Goal: Information Seeking & Learning: Learn about a topic

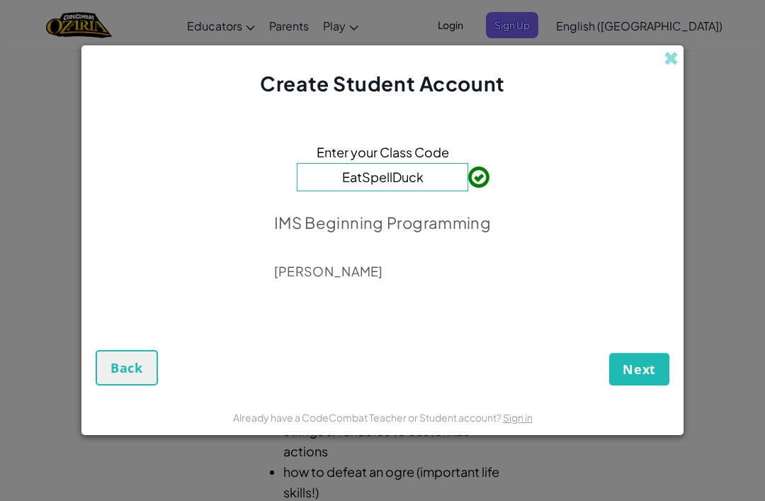
click at [646, 381] on button "Next" at bounding box center [639, 369] width 60 height 33
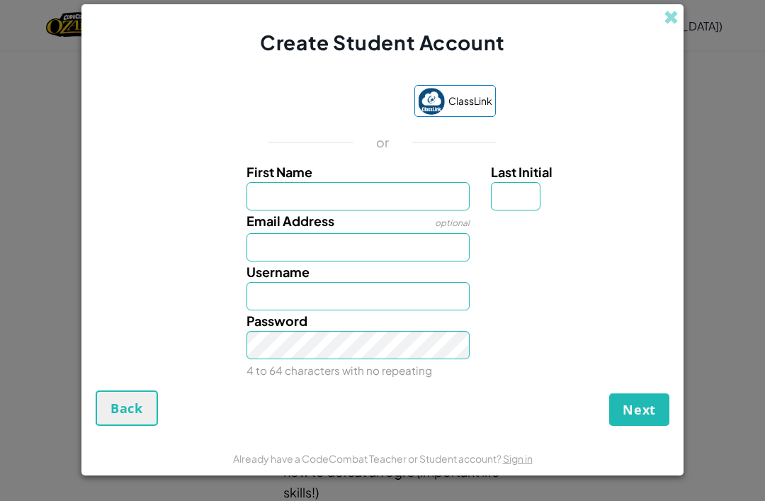
click at [371, 101] on div "Sign in with Google. Opens in new tab" at bounding box center [335, 101] width 130 height 31
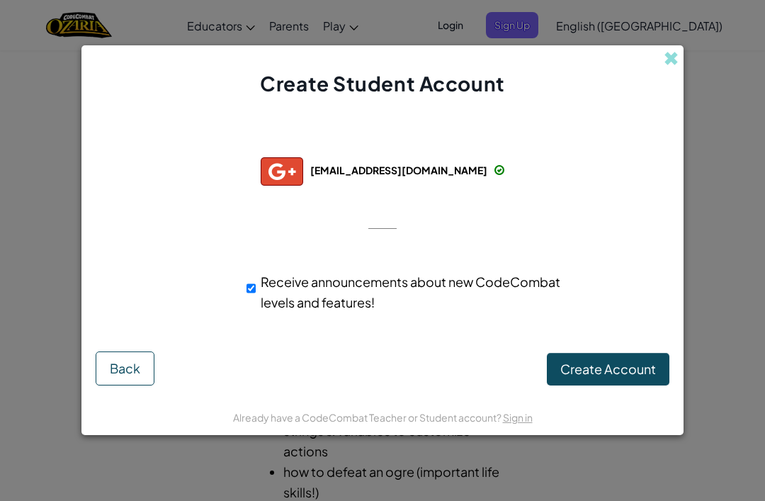
click at [614, 384] on button "Create Account" at bounding box center [608, 369] width 123 height 33
click at [578, 377] on button "Create Account" at bounding box center [608, 369] width 123 height 33
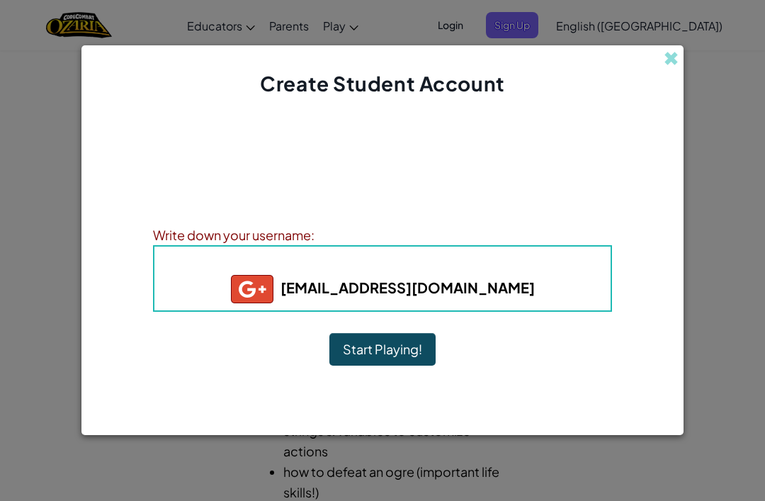
click at [376, 352] on button "Start Playing!" at bounding box center [382, 349] width 106 height 33
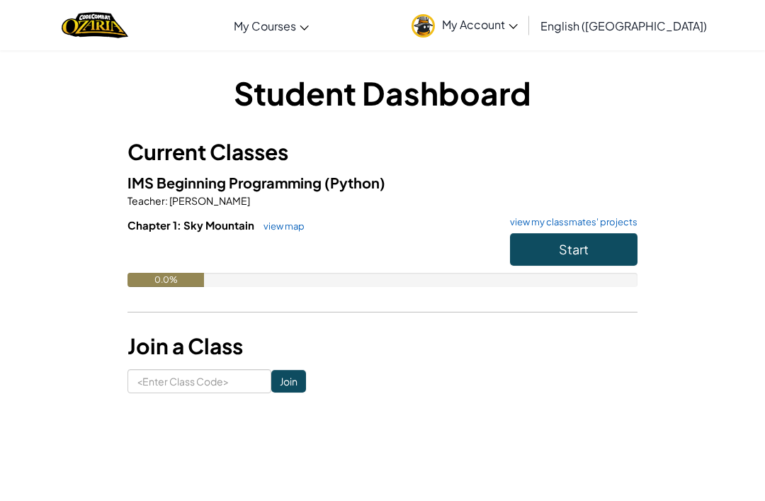
click at [588, 264] on button "Start" at bounding box center [574, 249] width 128 height 33
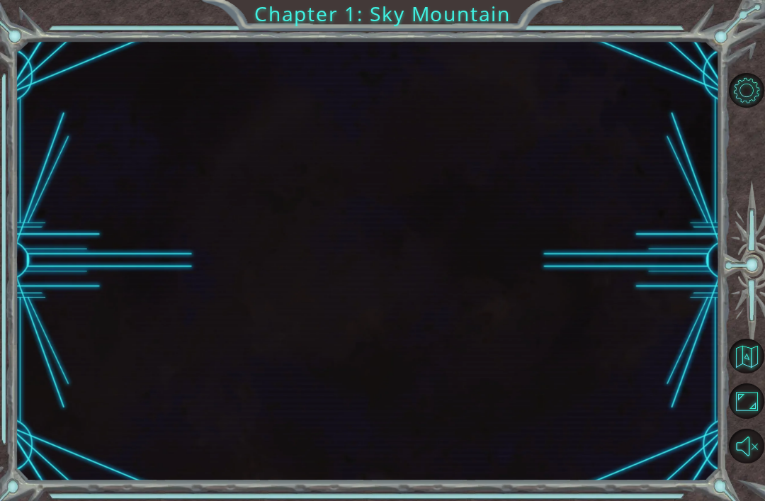
click at [611, 235] on div at bounding box center [368, 260] width 704 height 441
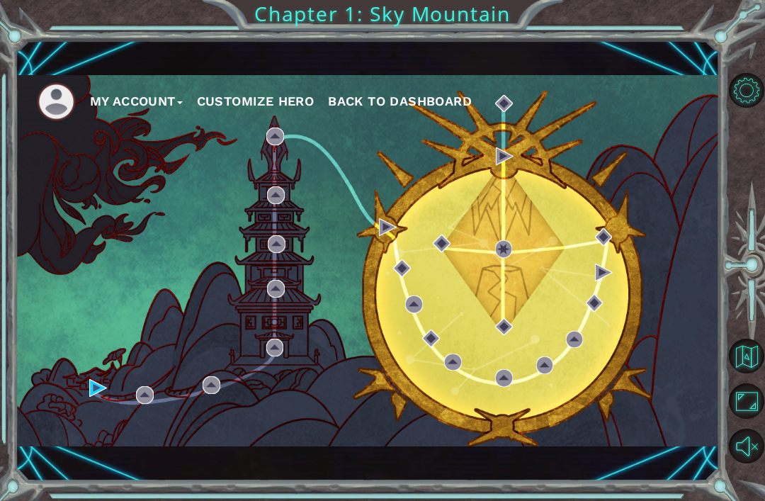
click at [575, 323] on div "My Account Customize Hero Back to Dashboard" at bounding box center [368, 260] width 704 height 371
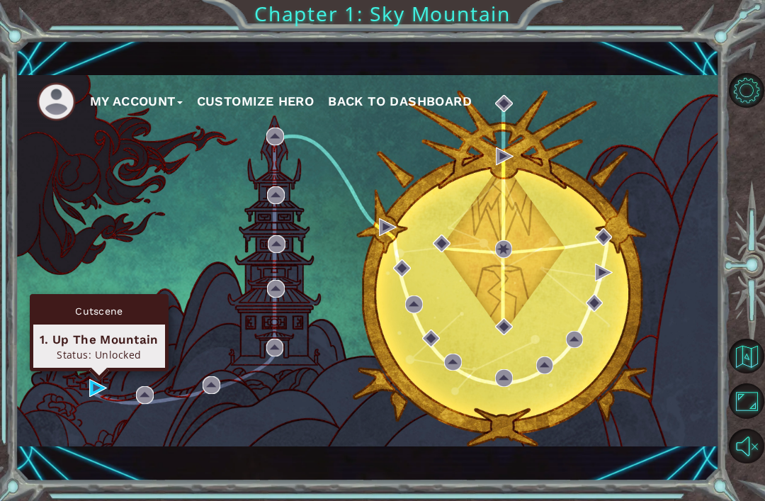
click at [106, 344] on div "1. Up The Mountain" at bounding box center [99, 339] width 119 height 17
click at [114, 307] on div "Cutscene" at bounding box center [99, 311] width 132 height 27
click at [753, 244] on div at bounding box center [748, 268] width 35 height 130
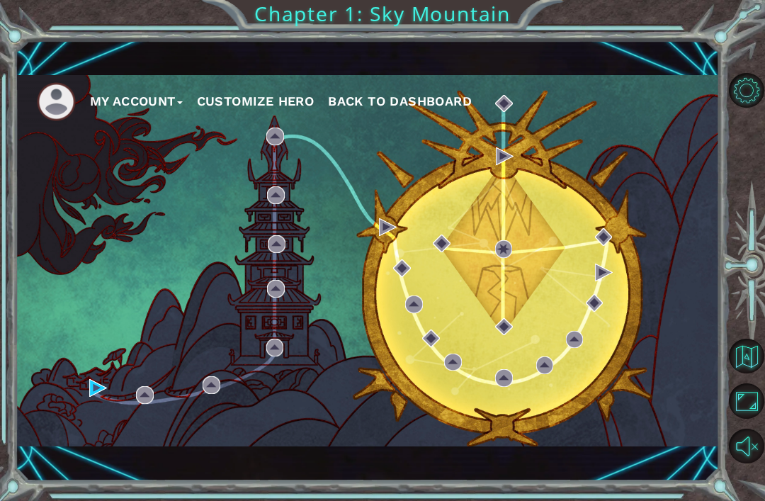
click at [136, 112] on button "My Account" at bounding box center [136, 101] width 93 height 21
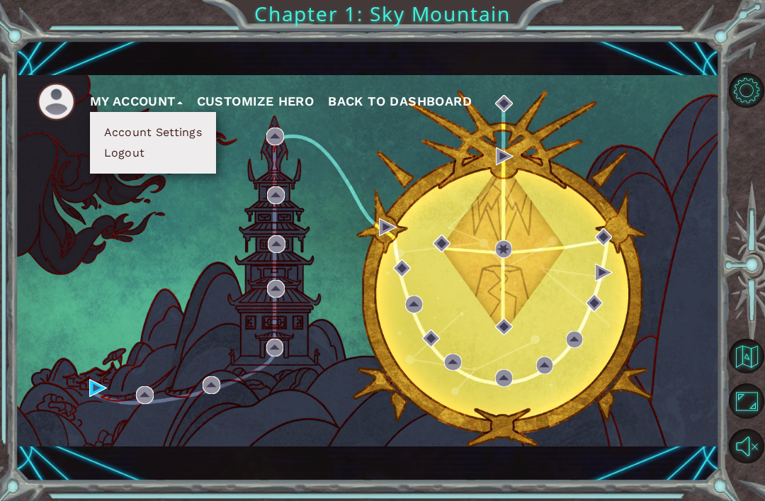
click at [361, 230] on div "My Account Account Settings Logout Customize Hero Back to Dashboard" at bounding box center [368, 260] width 704 height 371
click at [422, 94] on span "Back to Dashboard" at bounding box center [400, 101] width 144 height 15
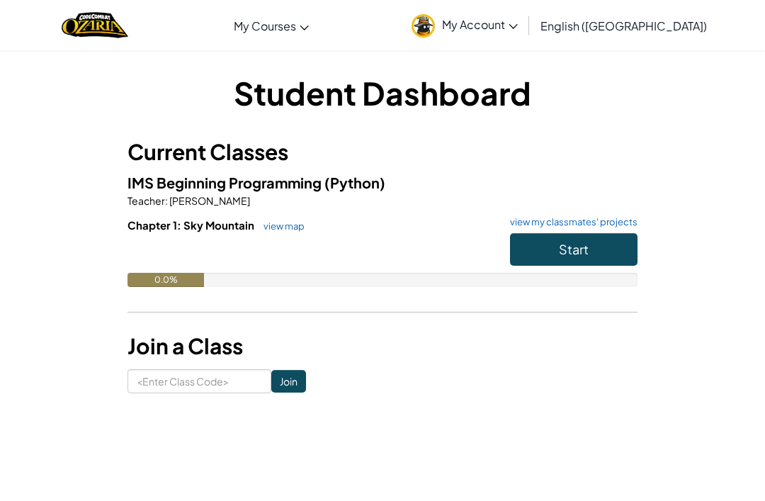
click at [565, 255] on span "Start" at bounding box center [574, 249] width 30 height 16
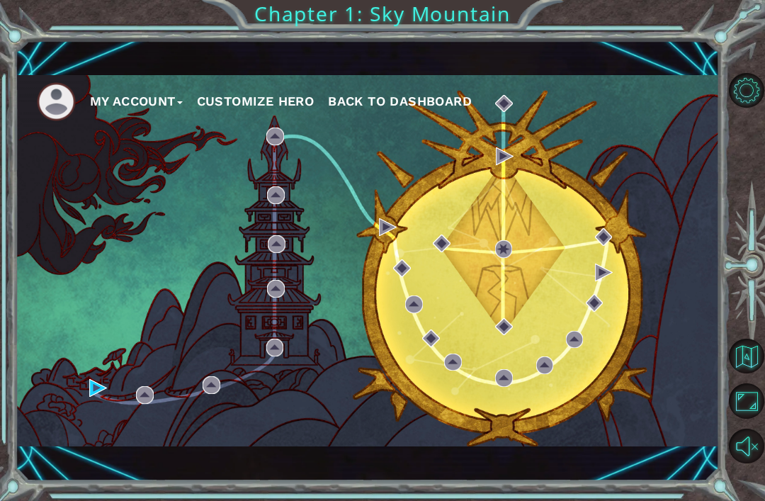
click at [533, 263] on div "My Account Customize Hero Back to Dashboard" at bounding box center [368, 260] width 704 height 371
click at [517, 300] on div "My Account Customize Hero Back to Dashboard" at bounding box center [368, 260] width 704 height 371
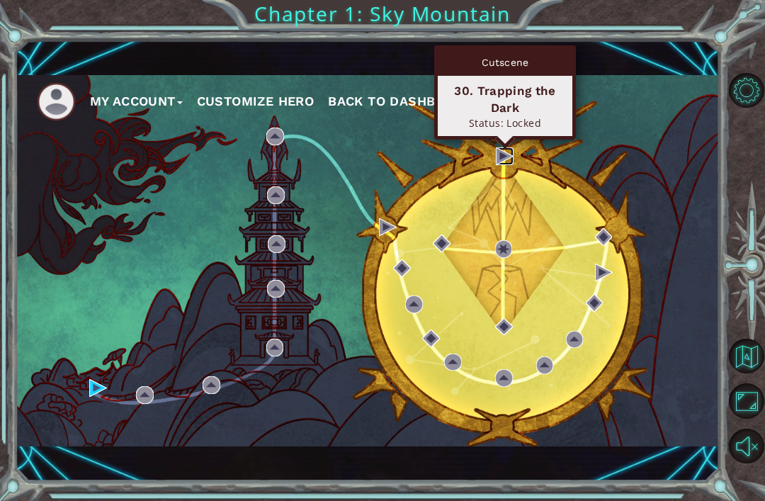
click at [505, 153] on img at bounding box center [505, 156] width 18 height 18
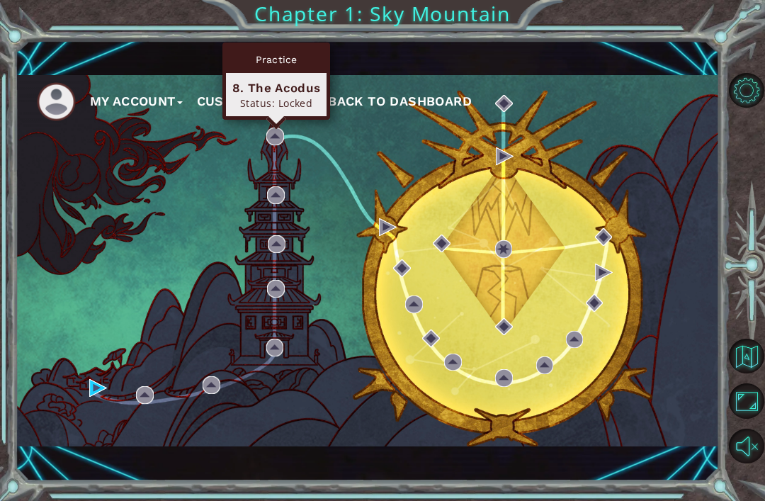
click at [262, 237] on div "My Account Customize Hero Back to Dashboard" at bounding box center [368, 260] width 704 height 371
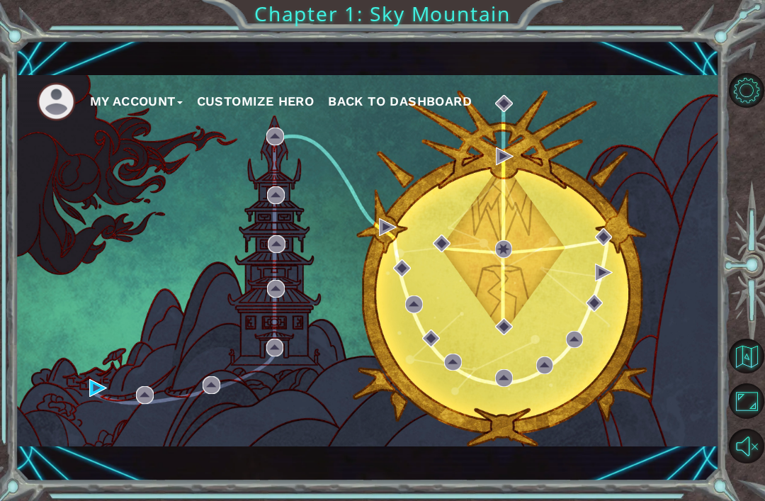
click at [177, 398] on div "My Account Customize Hero Back to Dashboard" at bounding box center [368, 260] width 704 height 371
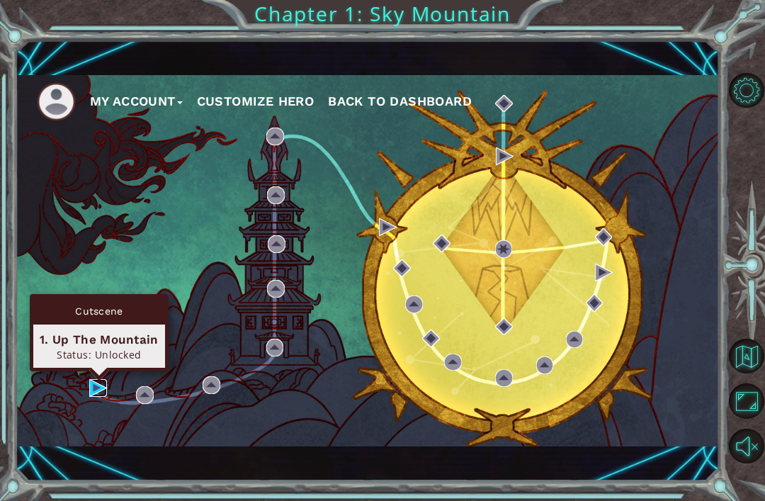
click at [101, 395] on img at bounding box center [98, 388] width 18 height 18
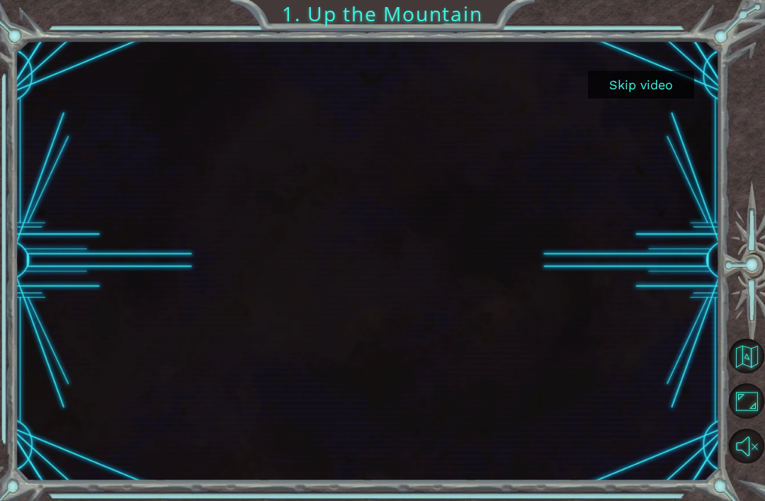
click at [643, 83] on button "Skip video" at bounding box center [641, 85] width 106 height 28
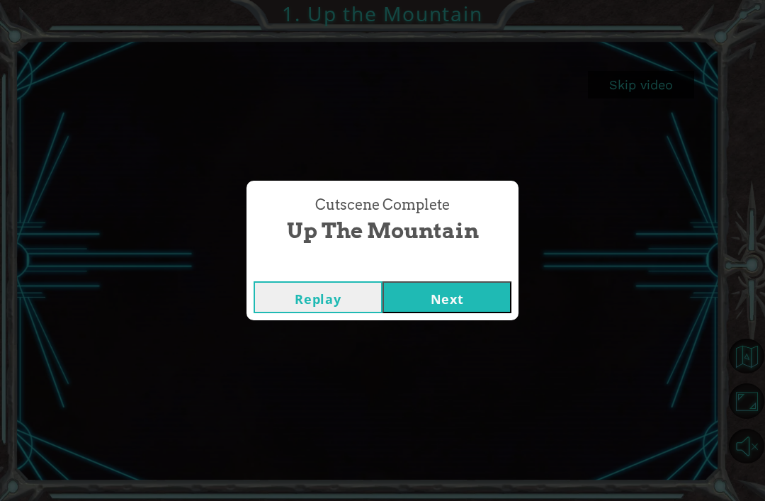
click at [465, 301] on button "Next" at bounding box center [447, 297] width 129 height 32
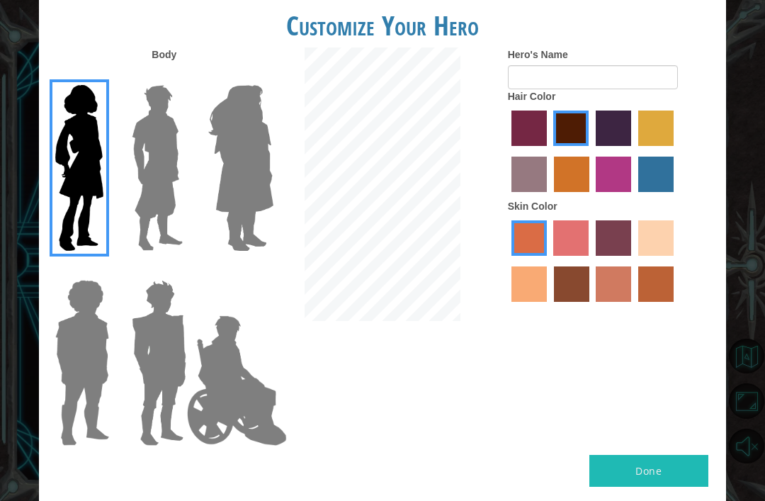
click at [162, 149] on img at bounding box center [157, 167] width 63 height 177
click at [181, 76] on input "Hero Lars" at bounding box center [181, 76] width 0 height 0
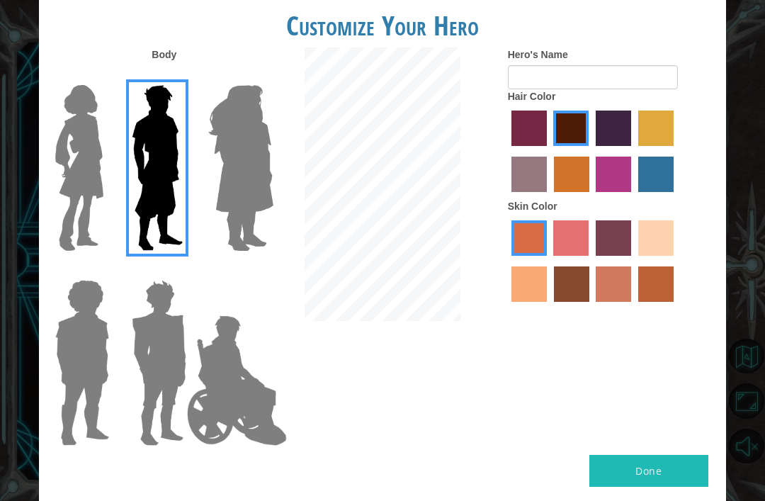
click at [635, 463] on button "Done" at bounding box center [649, 471] width 119 height 32
type input "Bum"
click at [670, 455] on button "Done" at bounding box center [649, 471] width 119 height 32
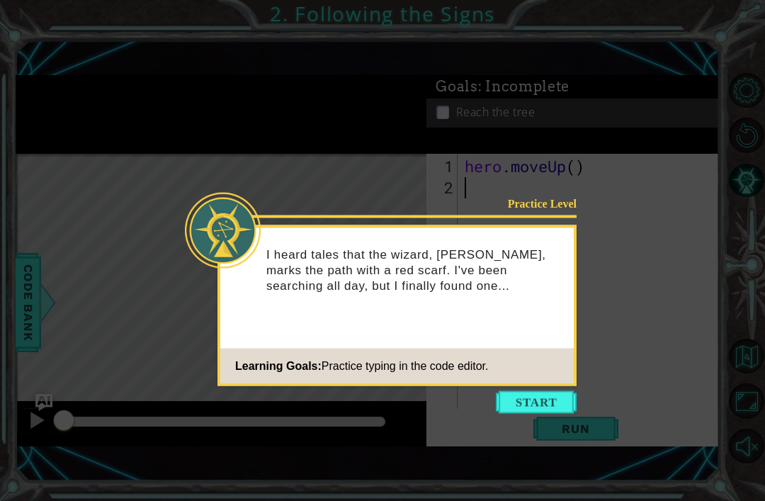
click at [527, 385] on div "Practice Level I heard tales that the wizard, Astra, marks the path with a red …" at bounding box center [397, 305] width 359 height 161
click at [547, 402] on button "Start" at bounding box center [536, 402] width 81 height 23
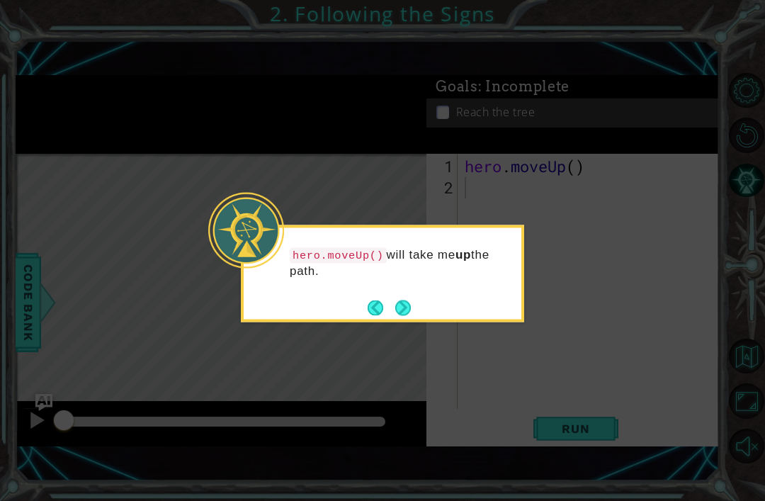
click at [559, 330] on icon at bounding box center [382, 250] width 765 height 501
click at [411, 305] on button "Next" at bounding box center [403, 308] width 16 height 16
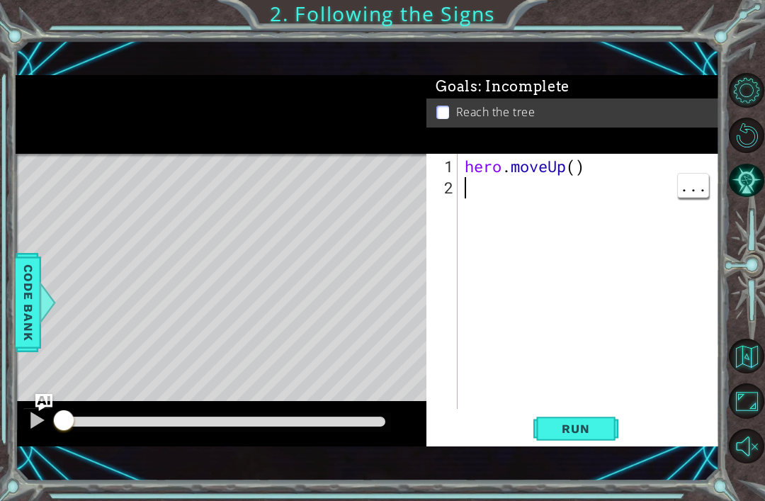
click at [462, 187] on div "hero . moveUp ( )" at bounding box center [589, 281] width 254 height 255
type textarea "ru"
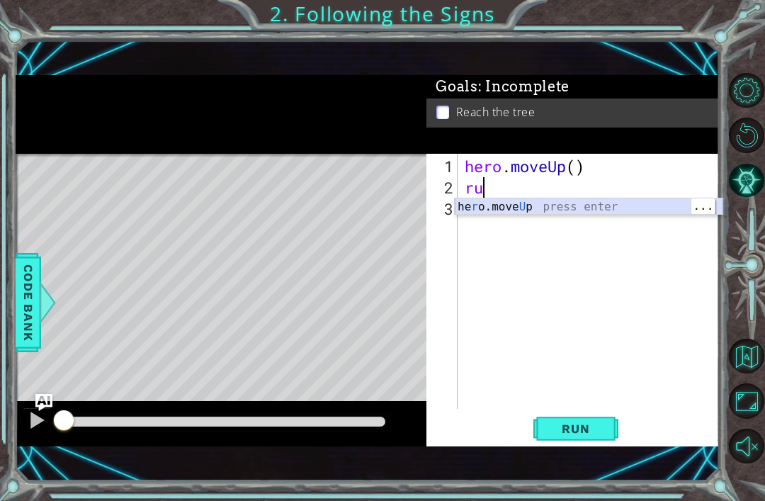
click at [643, 207] on div "he r o.move U p press enter" at bounding box center [589, 223] width 268 height 51
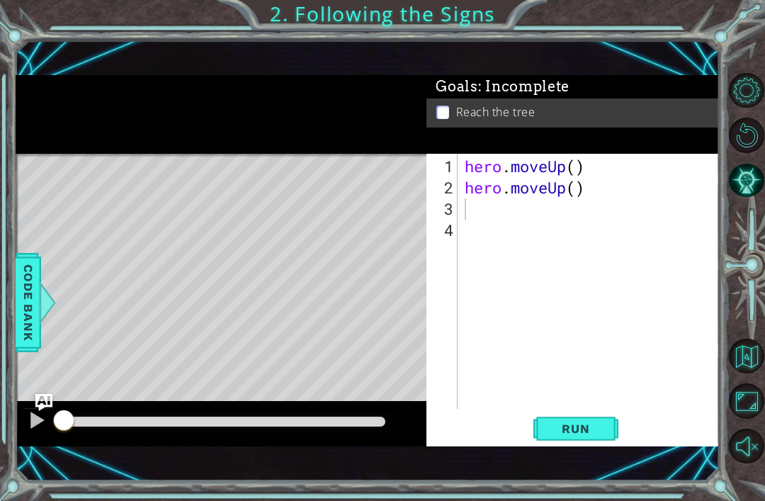
click at [617, 436] on button "Run" at bounding box center [576, 429] width 85 height 29
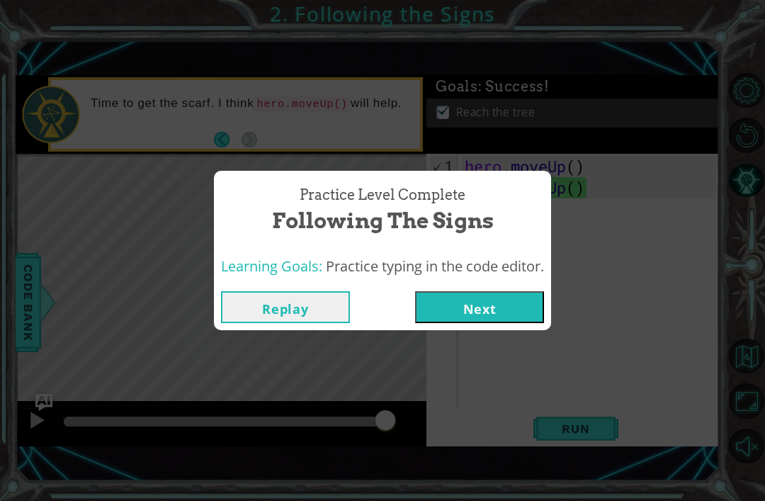
click at [517, 315] on button "Next" at bounding box center [479, 307] width 129 height 32
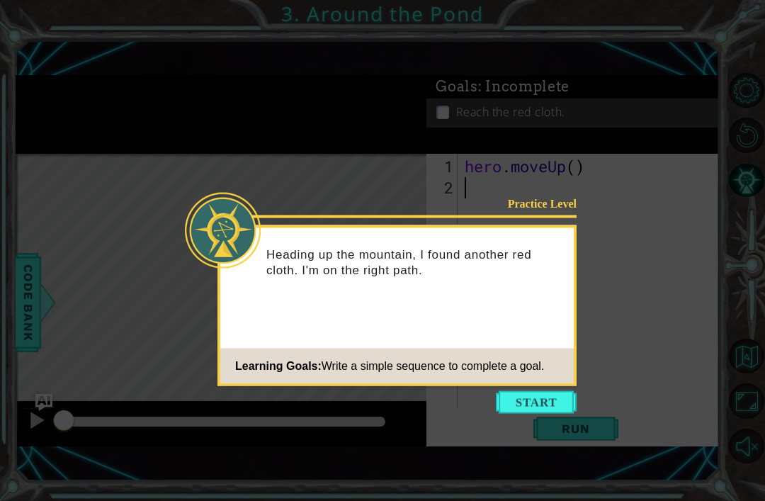
click at [544, 411] on button "Start" at bounding box center [536, 402] width 81 height 23
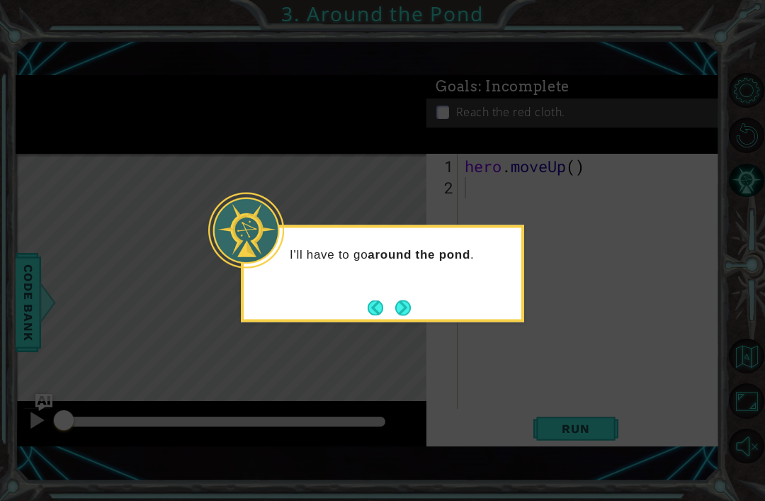
click at [396, 312] on button "Next" at bounding box center [403, 308] width 16 height 16
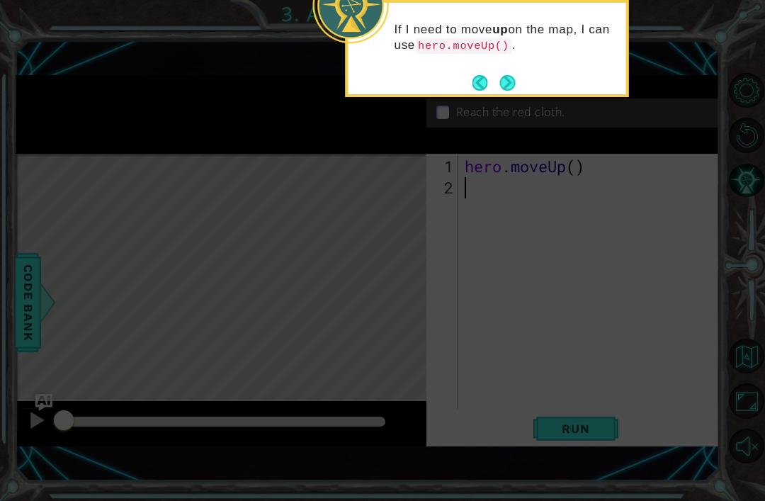
click at [515, 77] on button "Next" at bounding box center [508, 83] width 16 height 16
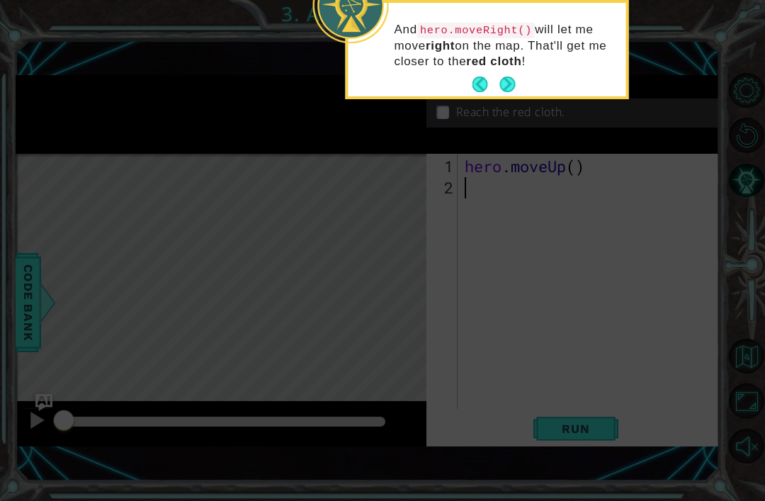
click at [516, 79] on button "Next" at bounding box center [508, 85] width 16 height 16
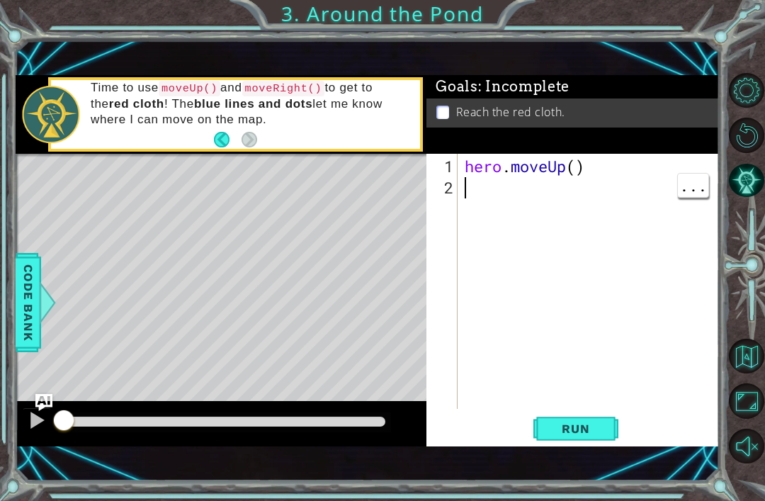
click at [523, 191] on div "hero . moveUp ( )" at bounding box center [592, 305] width 261 height 298
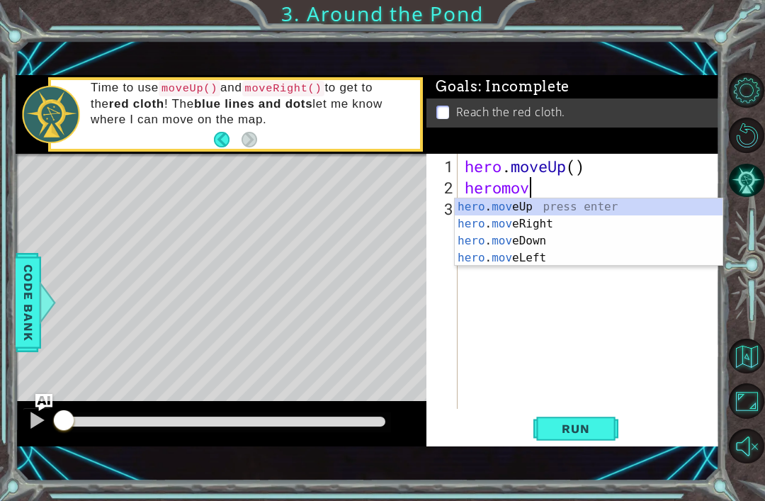
scroll to position [0, 3]
type textarea "heromover"
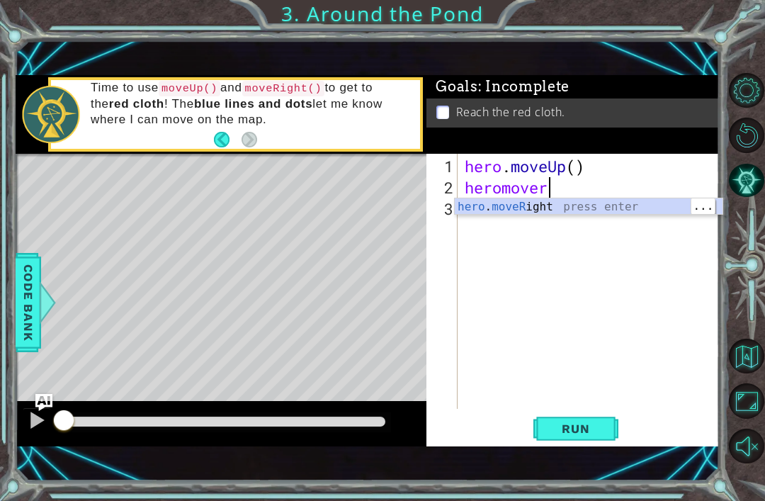
click at [641, 202] on div "hero . moveR ight press enter" at bounding box center [589, 223] width 268 height 51
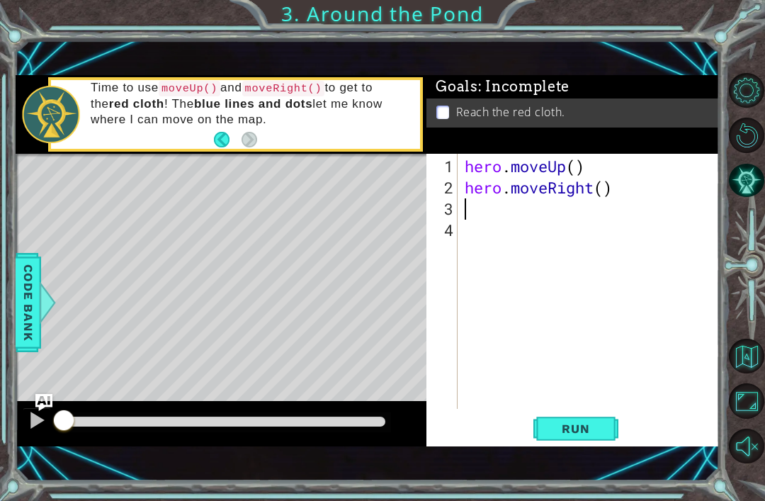
scroll to position [0, 0]
click at [547, 201] on div "hero . moveUp ( ) hero . moveRight ( )" at bounding box center [592, 305] width 261 height 298
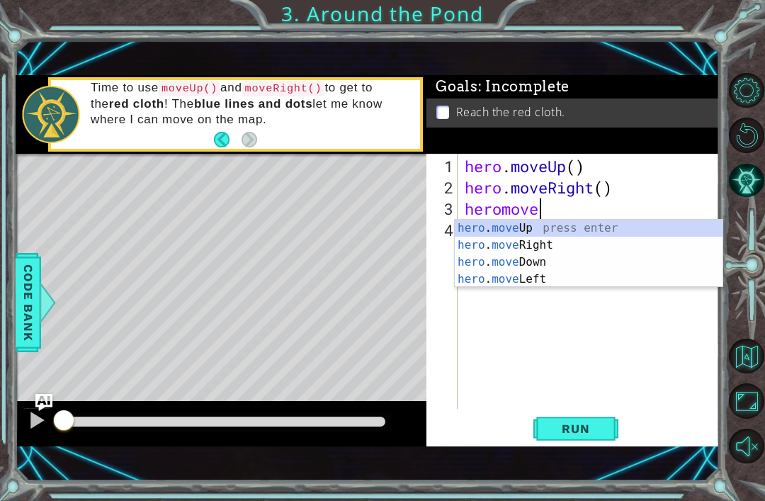
scroll to position [0, 3]
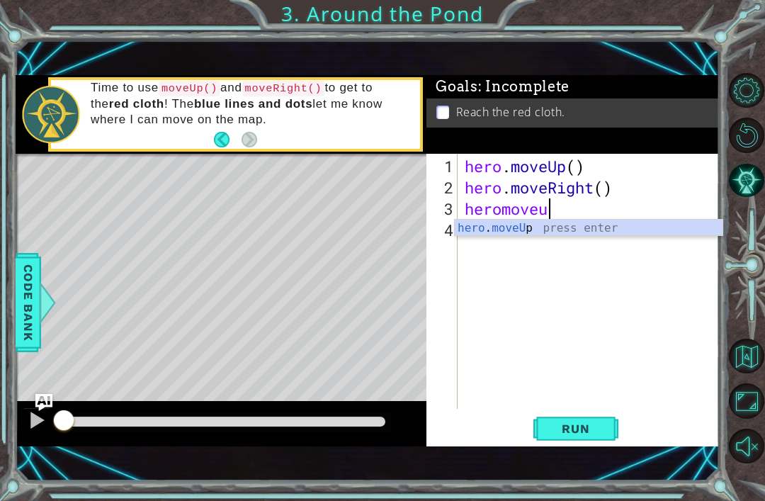
type textarea "heromoveuo"
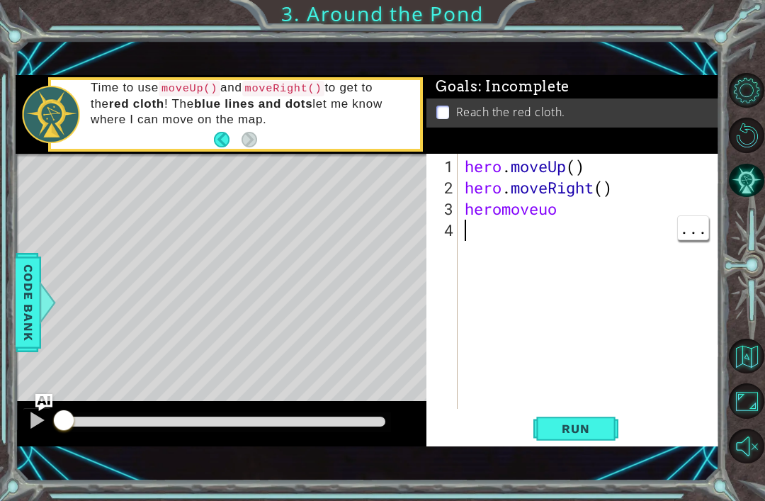
scroll to position [0, 0]
click at [558, 211] on div "hero . moveUp ( ) hero . moveRight ( ) heromoveuo" at bounding box center [592, 305] width 261 height 298
click at [675, 174] on div "hero . moveUp ( ) hero . moveRight ( ) heromoveuo" at bounding box center [592, 305] width 261 height 298
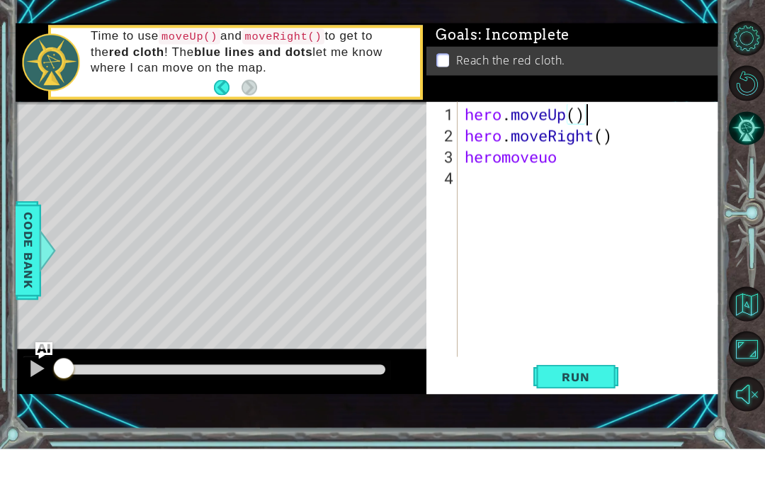
type textarea "heromoveuo"
click at [548, 157] on div "hero . moveUp ( ) hero . moveRight ( ) heromoveuo" at bounding box center [592, 305] width 261 height 298
click at [606, 171] on div "hero . moveUp ( ) hero . moveRight ( ) heromoveuo" at bounding box center [592, 305] width 261 height 298
click at [607, 167] on div "hero . moveUp ( ) hero . moveRight ( ) heromoveuo" at bounding box center [592, 305] width 261 height 298
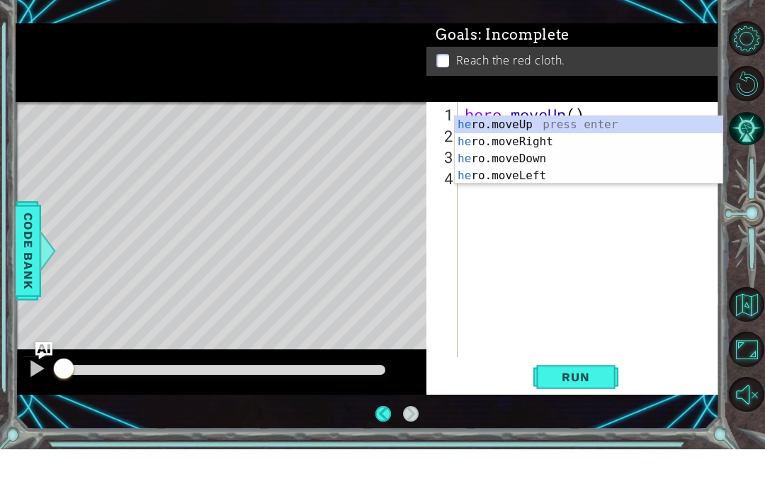
type textarea "her"
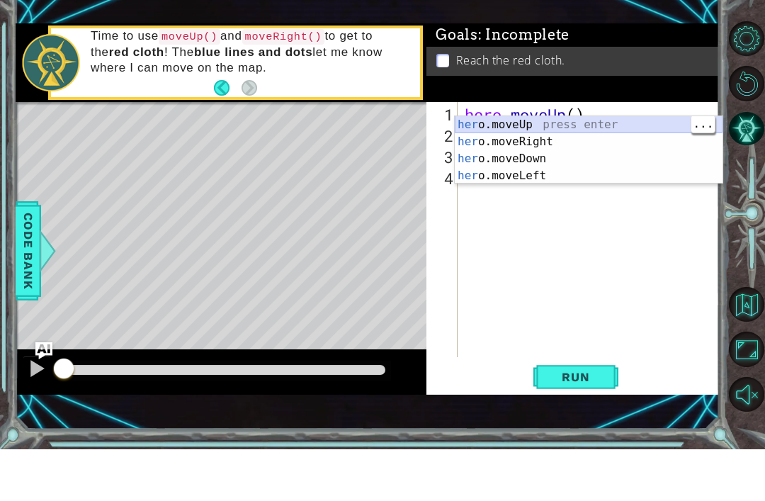
click at [594, 168] on div "her o.moveUp press enter her o.moveRight press enter her o.moveDown press enter…" at bounding box center [589, 219] width 268 height 102
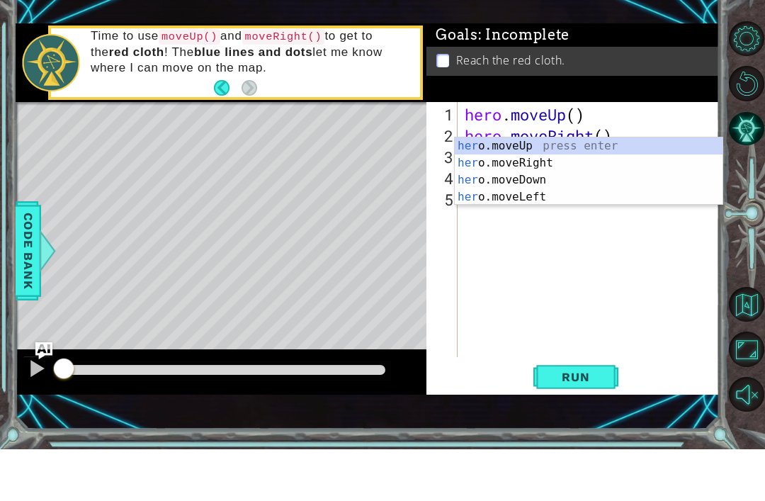
type textarea "hero"
click at [643, 189] on div "hero .moveUp press enter hero .moveRight press enter hero .moveDown press enter…" at bounding box center [589, 240] width 268 height 102
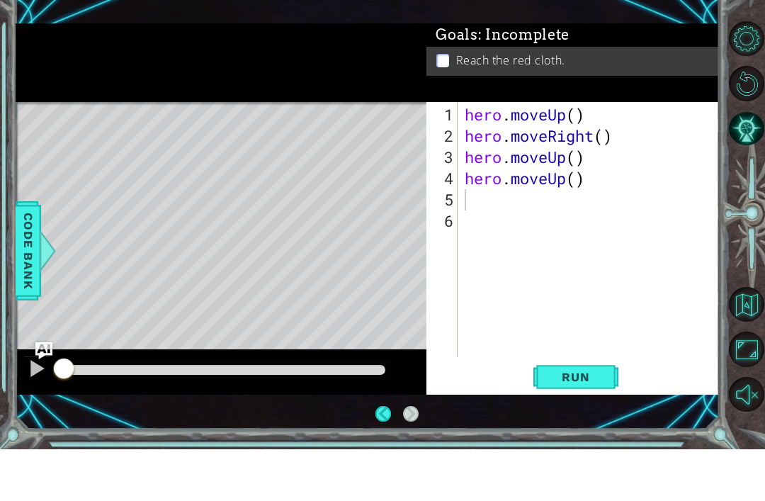
scroll to position [45, 0]
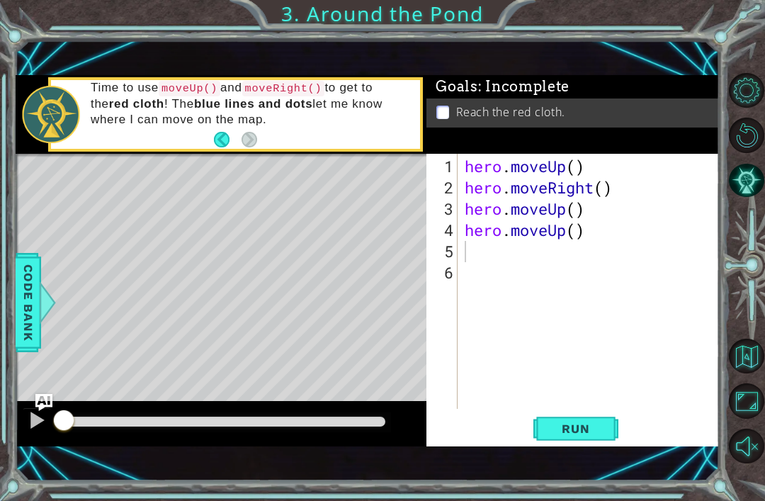
click at [596, 417] on button "Run" at bounding box center [576, 429] width 85 height 29
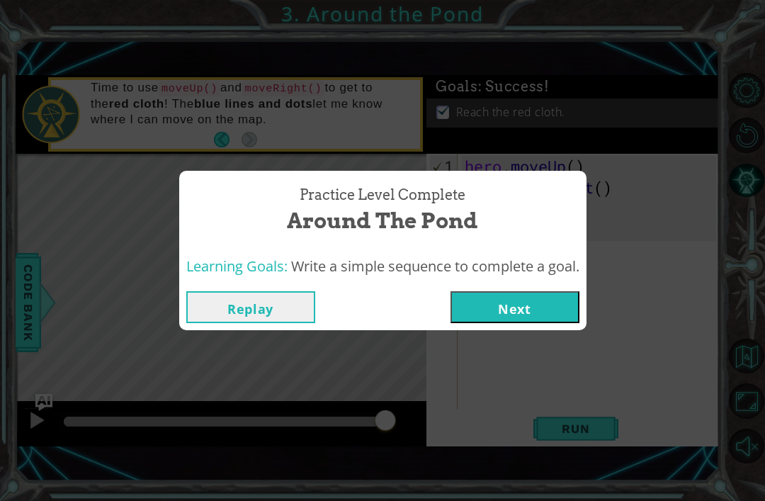
click at [527, 300] on button "Next" at bounding box center [515, 307] width 129 height 32
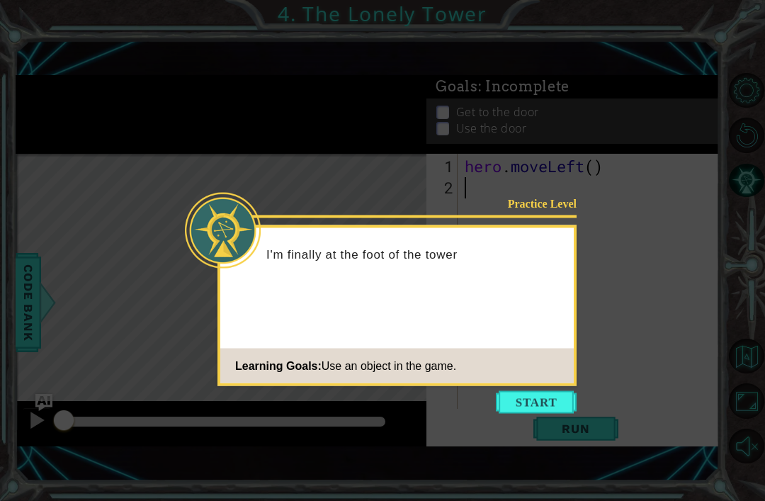
click at [548, 385] on div "Practice Level I'm finally at the foot of the tower Learning Goals: Use an obje…" at bounding box center [397, 305] width 359 height 161
click at [533, 391] on icon at bounding box center [382, 250] width 765 height 501
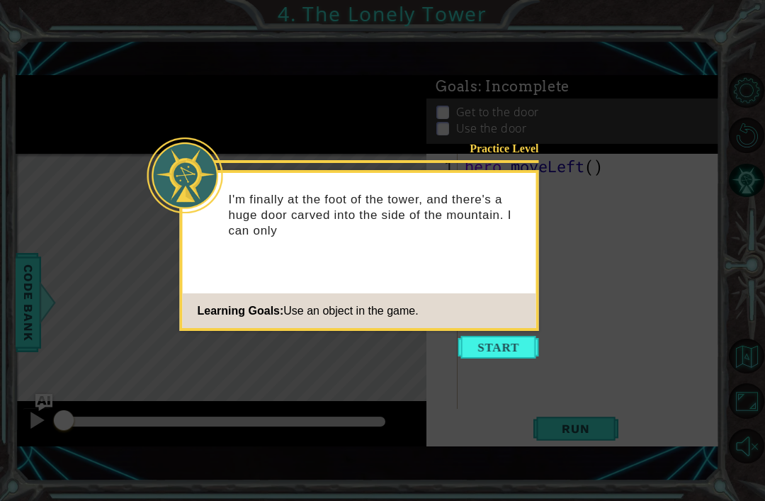
scroll to position [43, 0]
click at [506, 350] on button "Start" at bounding box center [498, 347] width 81 height 23
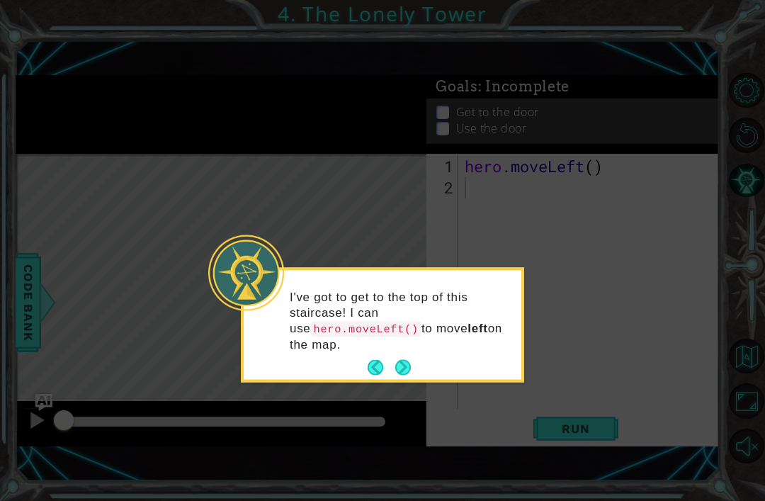
click at [411, 360] on button "Next" at bounding box center [403, 368] width 16 height 16
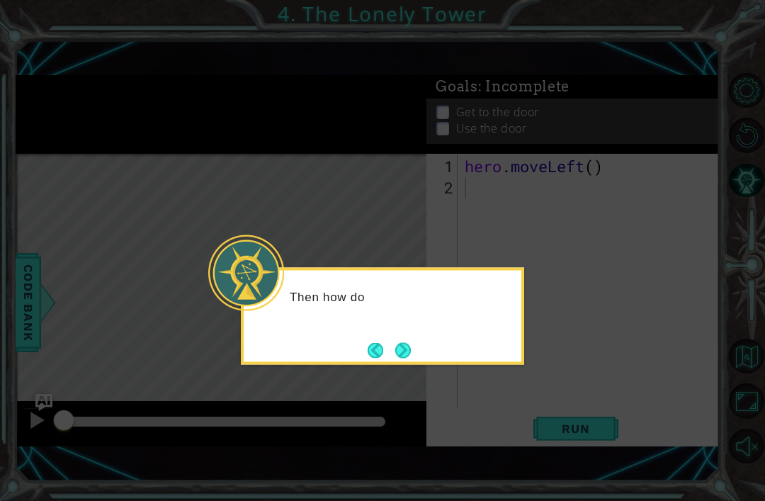
click at [408, 342] on button "Next" at bounding box center [403, 350] width 16 height 16
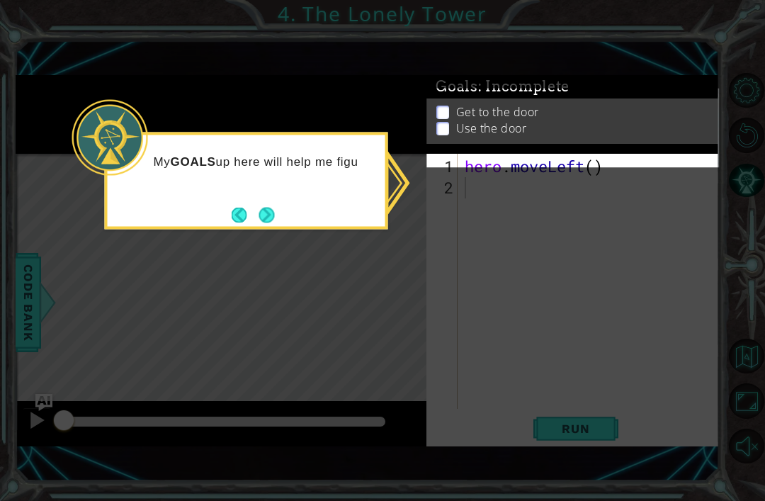
click at [263, 157] on div "My GOALS up here will help me figu" at bounding box center [246, 181] width 283 height 97
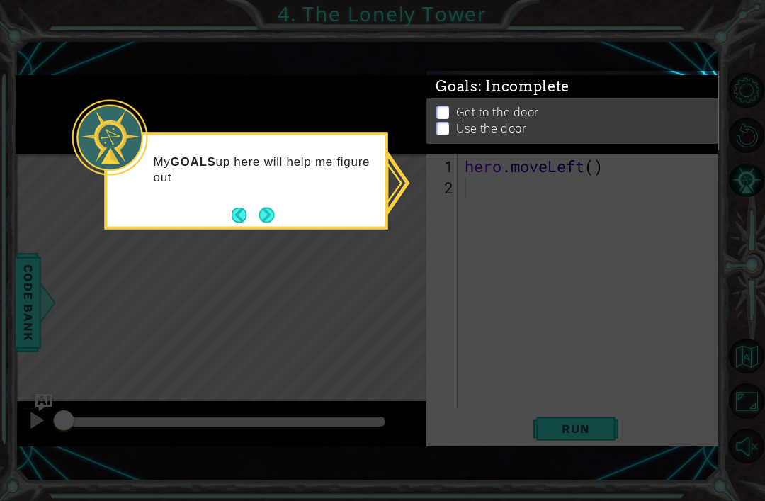
click at [271, 207] on button "Next" at bounding box center [267, 215] width 16 height 16
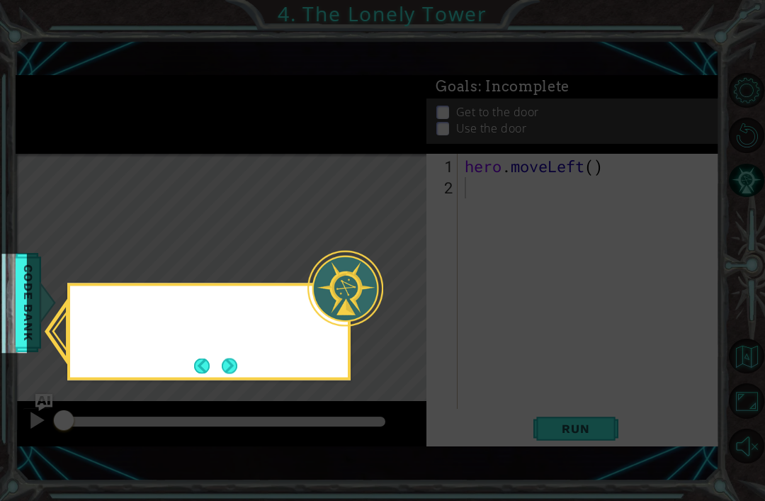
click at [274, 168] on icon at bounding box center [382, 250] width 765 height 501
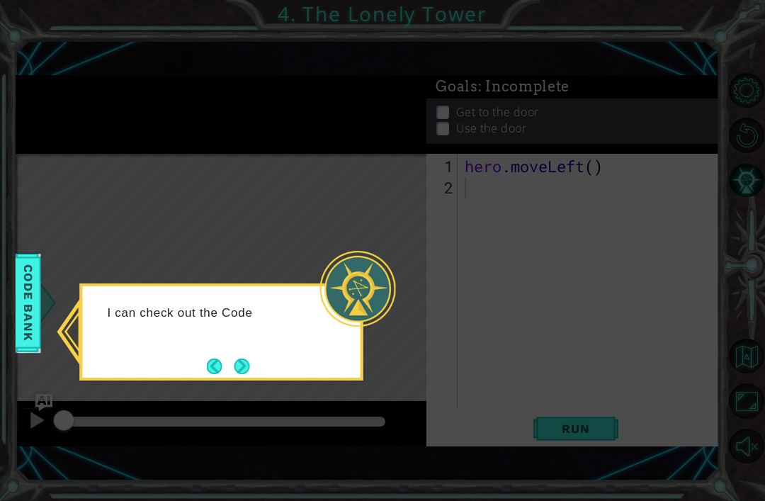
click at [247, 359] on button "Next" at bounding box center [242, 367] width 16 height 16
